Goal: Task Accomplishment & Management: Use online tool/utility

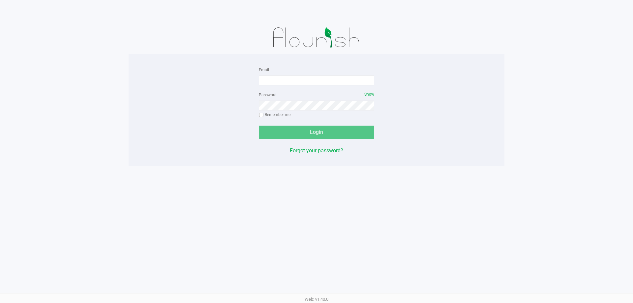
click at [122, 47] on app-pos-login-wrapper "Email Password Show Remember me Login Forgot your password?" at bounding box center [316, 83] width 633 height 166
click at [109, 56] on app-pos-login-wrapper "Email Password Show Remember me Login Forgot your password?" at bounding box center [316, 83] width 633 height 166
click at [295, 80] on input "Email" at bounding box center [316, 80] width 115 height 10
click at [229, 217] on div "Email Password Show Remember me Login Forgot your password? Web: v1.40.0" at bounding box center [316, 151] width 633 height 303
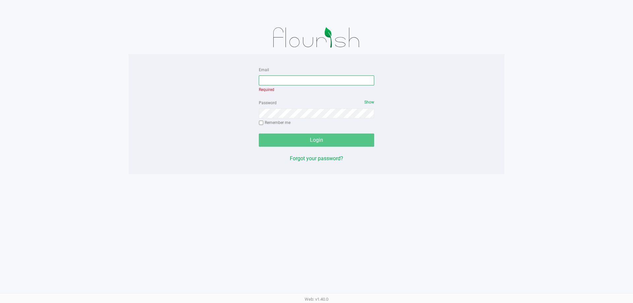
click at [309, 80] on input "Email" at bounding box center [316, 80] width 115 height 10
type input "[EMAIL_ADDRESS][DOMAIN_NAME]"
click at [287, 122] on form "Email [EMAIL_ADDRESS][DOMAIN_NAME] Required Password Show Remember me Login" at bounding box center [316, 106] width 115 height 81
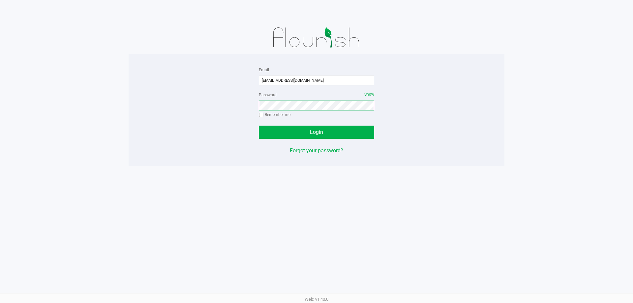
click at [259, 126] on button "Login" at bounding box center [316, 132] width 115 height 13
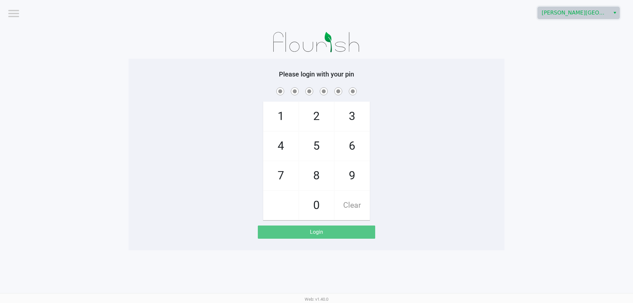
click at [602, 13] on span "[PERSON_NAME][GEOGRAPHIC_DATA]" at bounding box center [574, 13] width 64 height 8
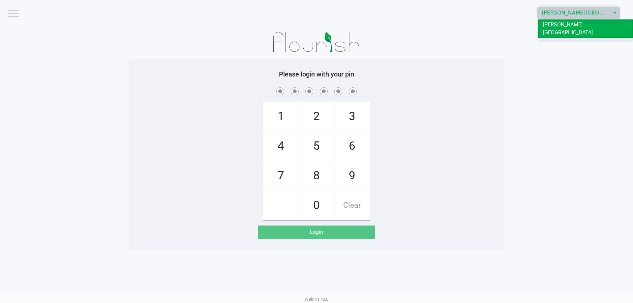
click at [591, 38] on li "[GEOGRAPHIC_DATA]" at bounding box center [585, 43] width 95 height 11
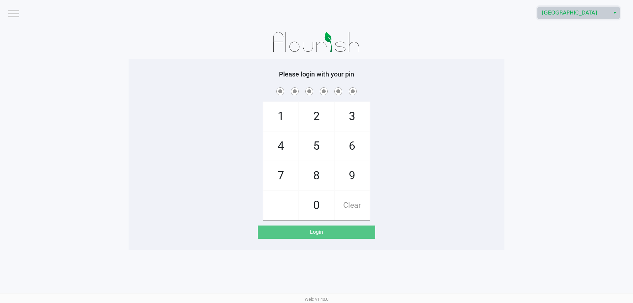
click at [588, 67] on app-pos-login-wrapper "Logout [GEOGRAPHIC_DATA] Please login with your pin 1 4 7 2 5 8 0 3 6 9 Clear L…" at bounding box center [316, 125] width 633 height 250
checkbox input "true"
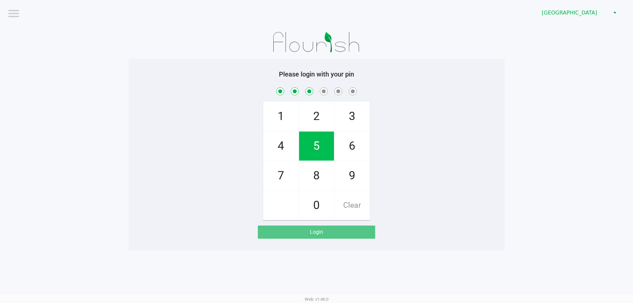
checkbox input "true"
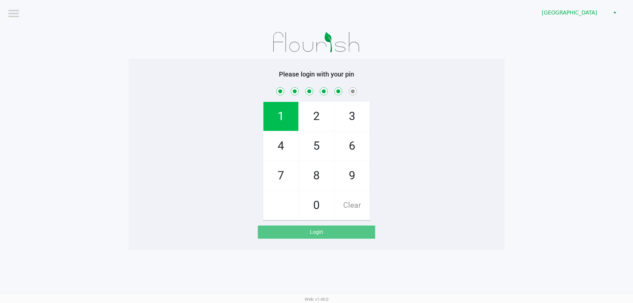
checkbox input "true"
